Goal: Task Accomplishment & Management: Use online tool/utility

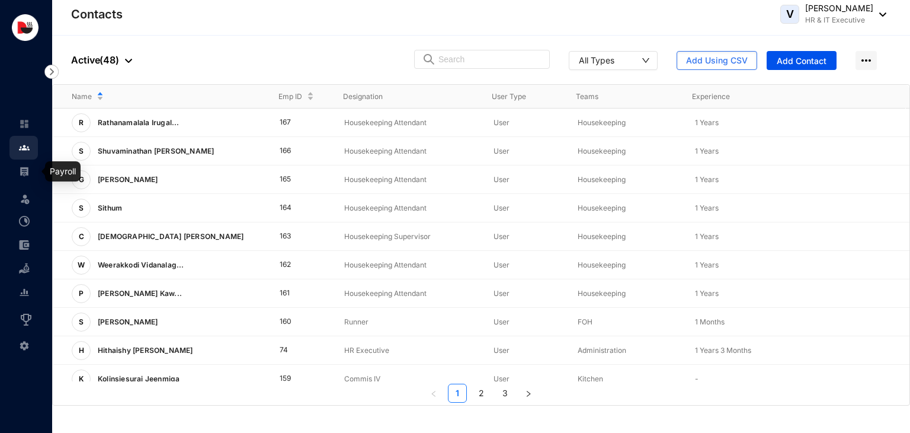
click at [29, 172] on img at bounding box center [24, 171] width 11 height 11
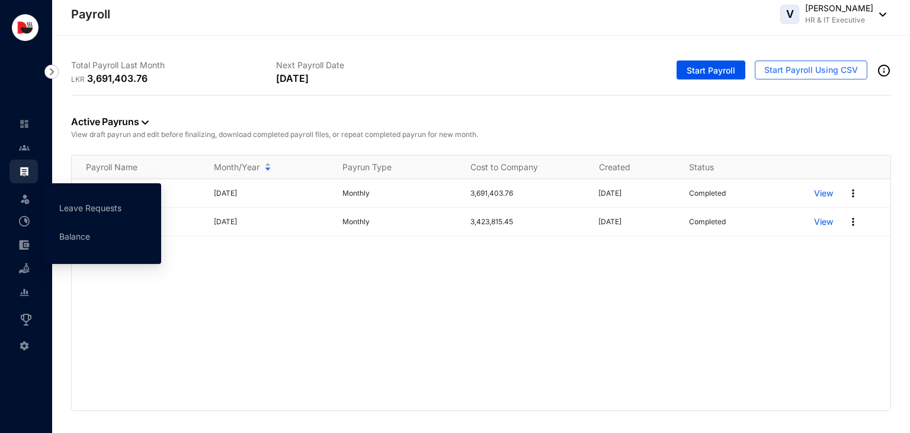
click at [27, 202] on img at bounding box center [25, 199] width 12 height 12
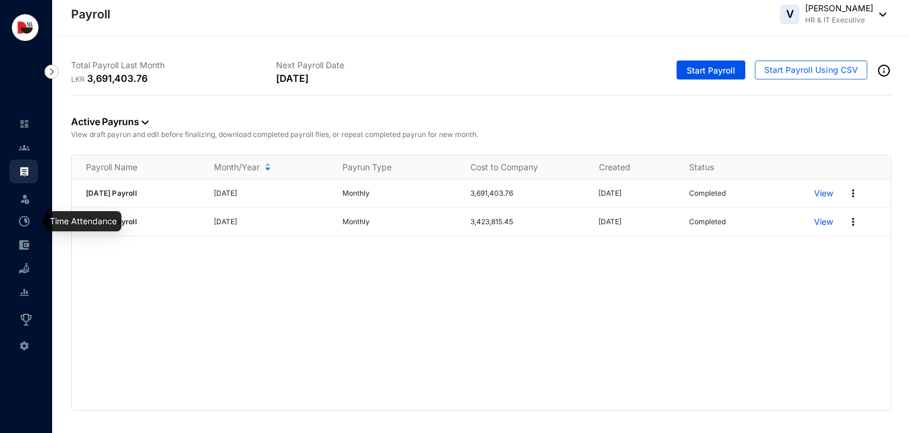
click at [28, 213] on div at bounding box center [24, 215] width 11 height 11
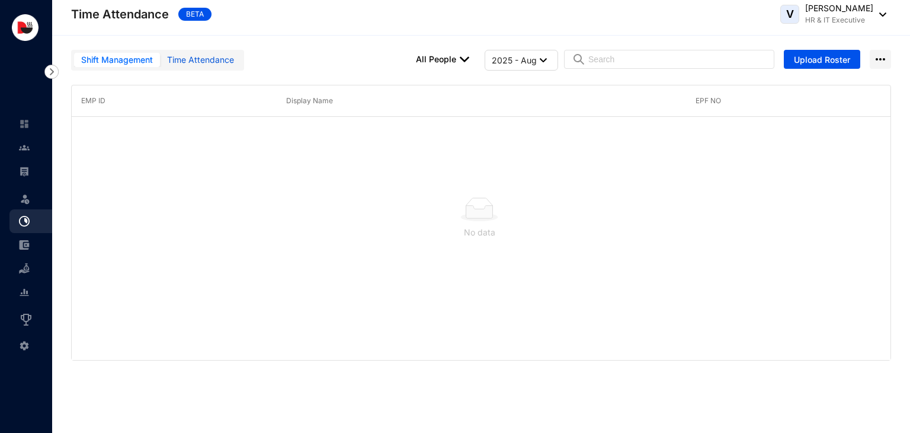
click at [210, 62] on div "Time Attendance" at bounding box center [200, 59] width 67 height 13
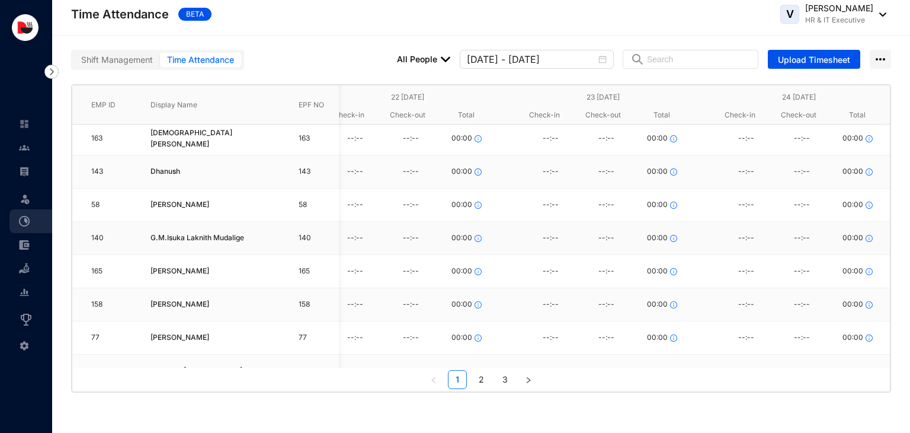
scroll to position [177, 534]
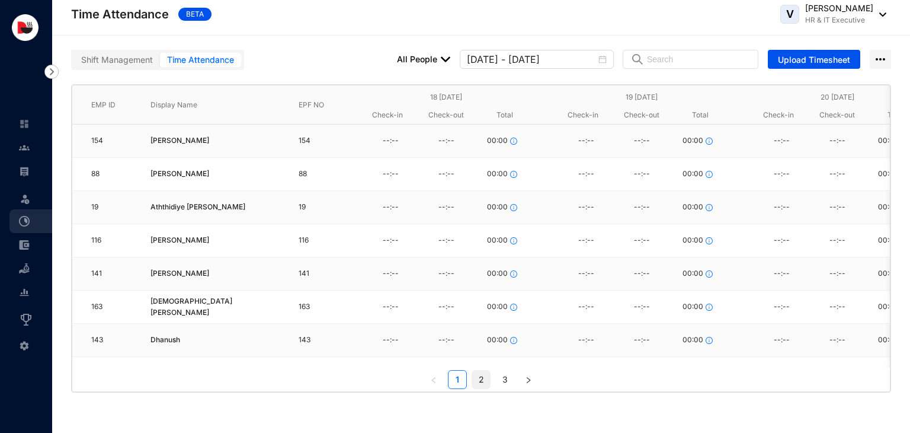
click at [482, 382] on link "2" at bounding box center [481, 379] width 18 height 18
click at [510, 382] on link "3" at bounding box center [505, 379] width 18 height 18
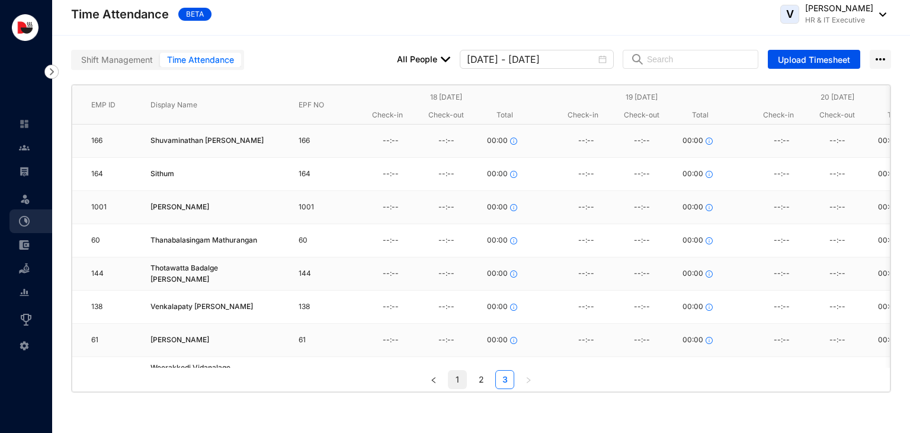
click at [459, 382] on link "1" at bounding box center [458, 379] width 18 height 18
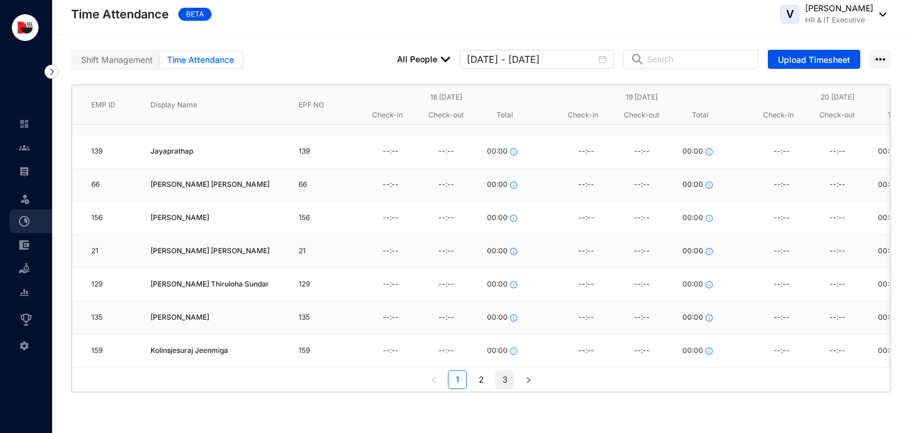
click at [508, 377] on link "3" at bounding box center [505, 379] width 18 height 18
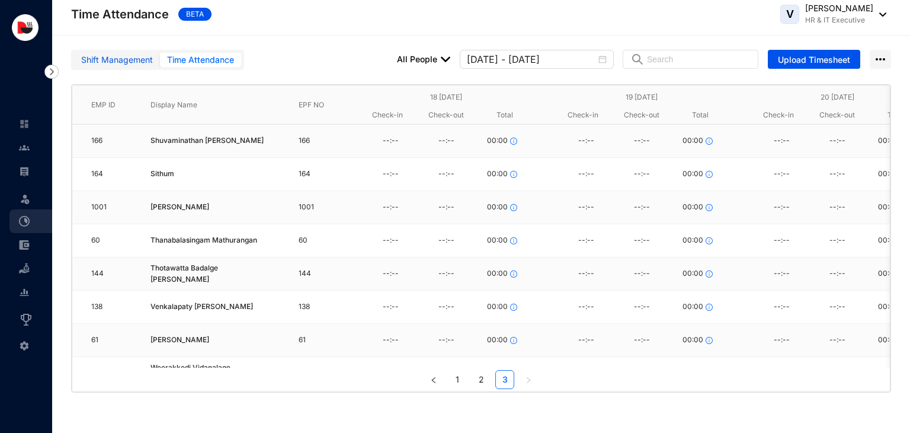
click at [128, 66] on div "Shift Management" at bounding box center [117, 59] width 72 height 13
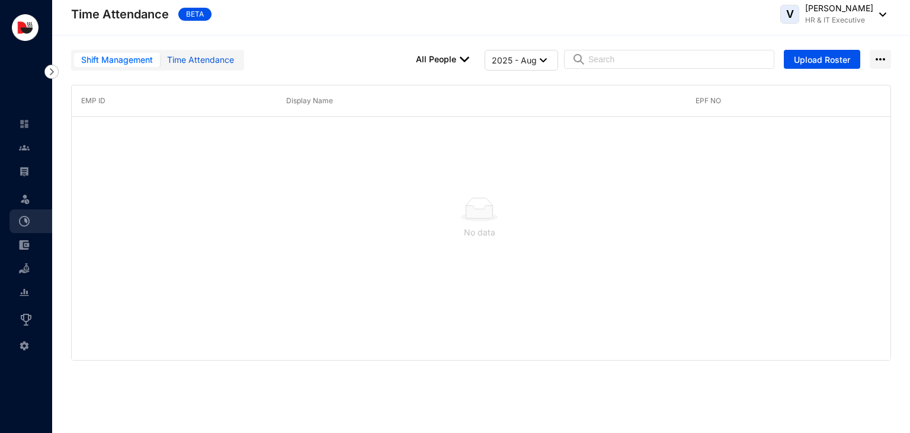
click at [196, 56] on div "Time Attendance" at bounding box center [200, 59] width 67 height 13
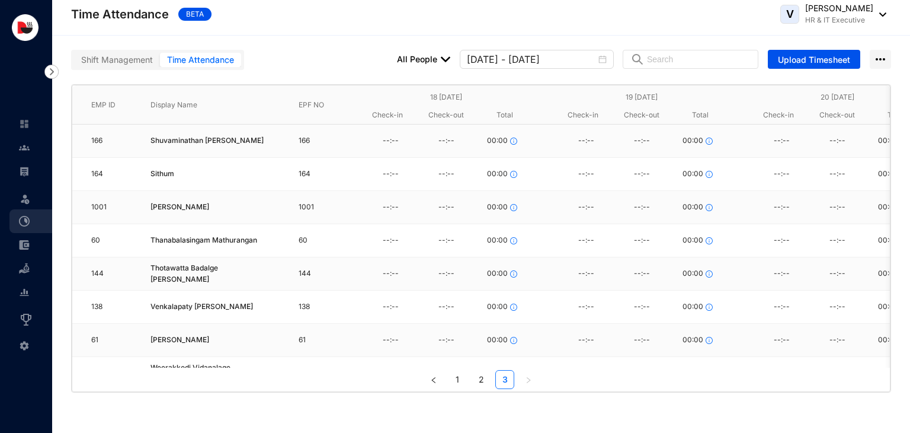
click at [450, 66] on link "All People" at bounding box center [423, 59] width 53 height 19
click at [449, 81] on span "All People" at bounding box center [437, 82] width 39 height 13
click at [132, 62] on div "Shift Management" at bounding box center [117, 59] width 72 height 13
